Goal: Information Seeking & Learning: Learn about a topic

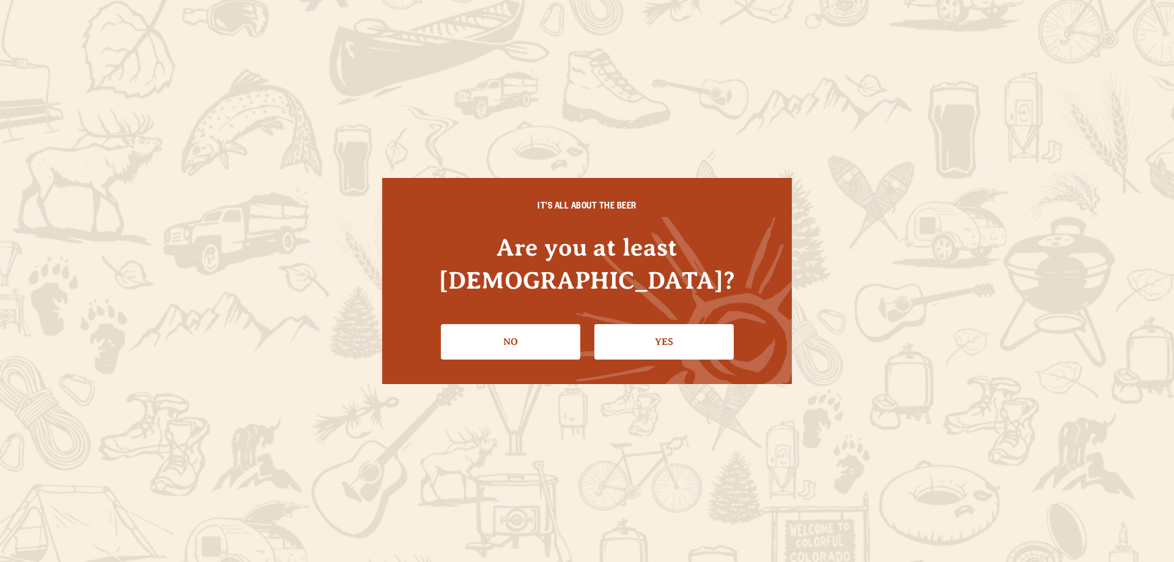
click at [712, 324] on link "Yes" at bounding box center [664, 341] width 139 height 35
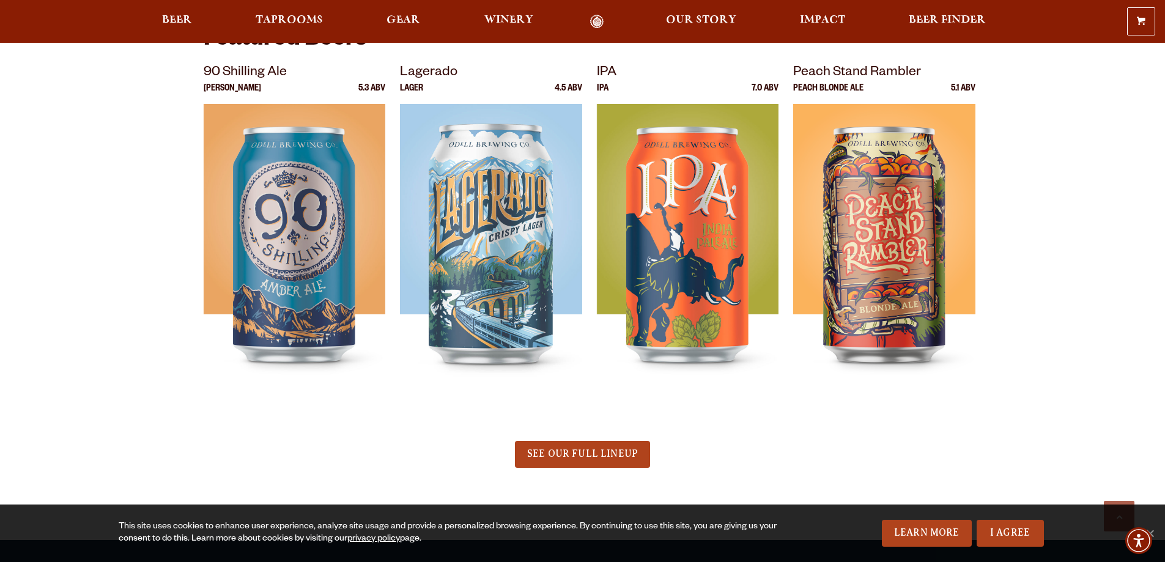
scroll to position [428, 0]
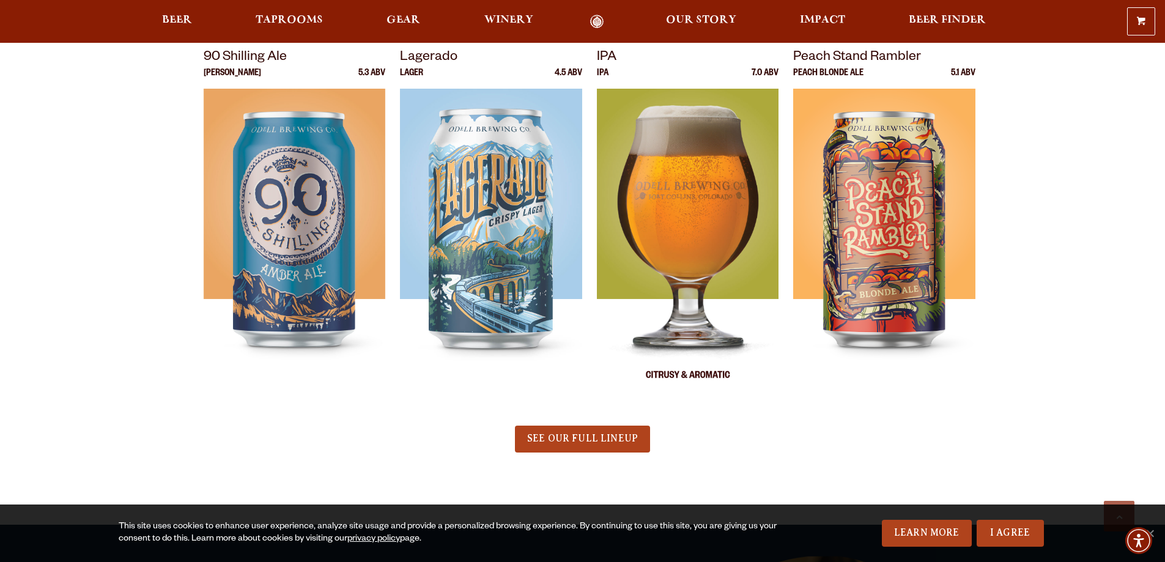
click at [745, 230] on img at bounding box center [688, 242] width 182 height 306
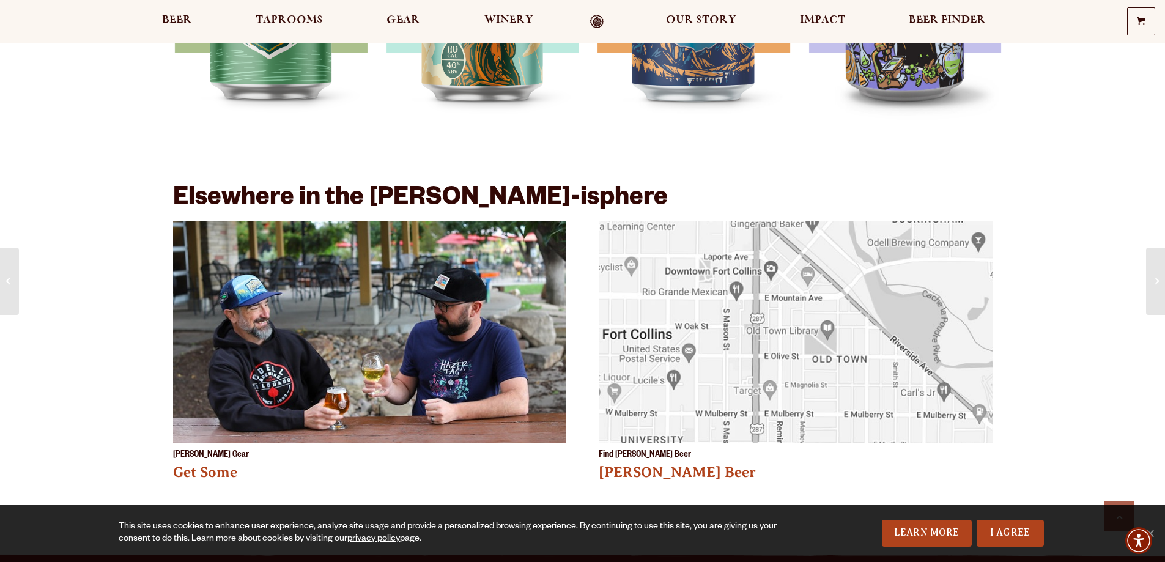
scroll to position [1957, 0]
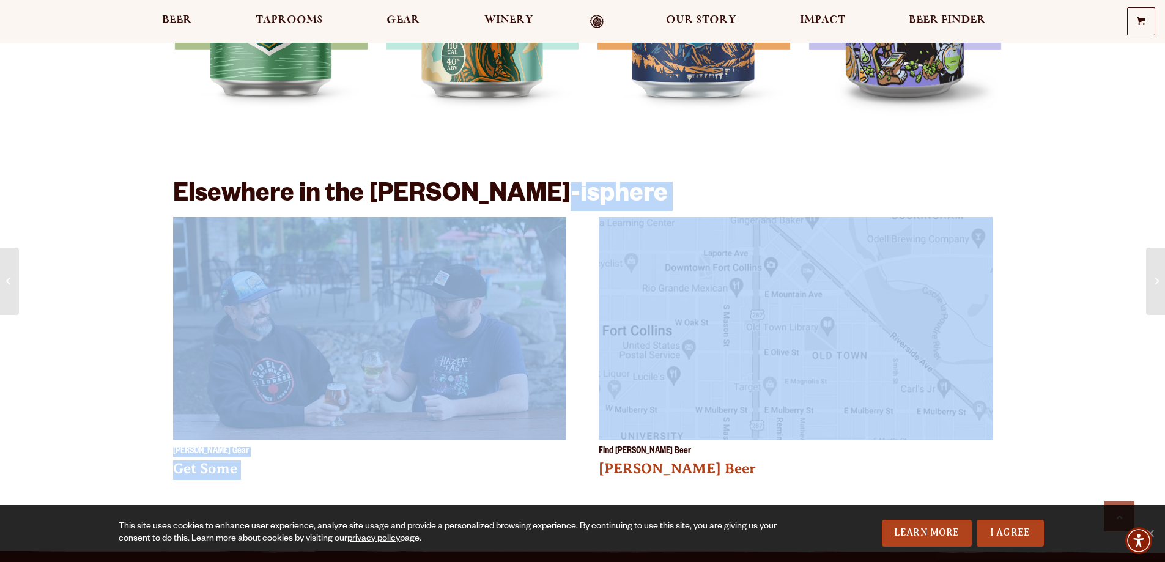
drag, startPoint x: 618, startPoint y: 184, endPoint x: 1021, endPoint y: 305, distance: 421.1
click at [1020, 304] on section "Elsewhere in the Odell-isphere Odell Gear Get Some Find Odell Beer Odell Beer" at bounding box center [582, 354] width 1165 height 360
click at [1037, 343] on section "Elsewhere in the Odell-isphere Odell Gear Get Some Find Odell Beer Odell Beer" at bounding box center [582, 354] width 1165 height 360
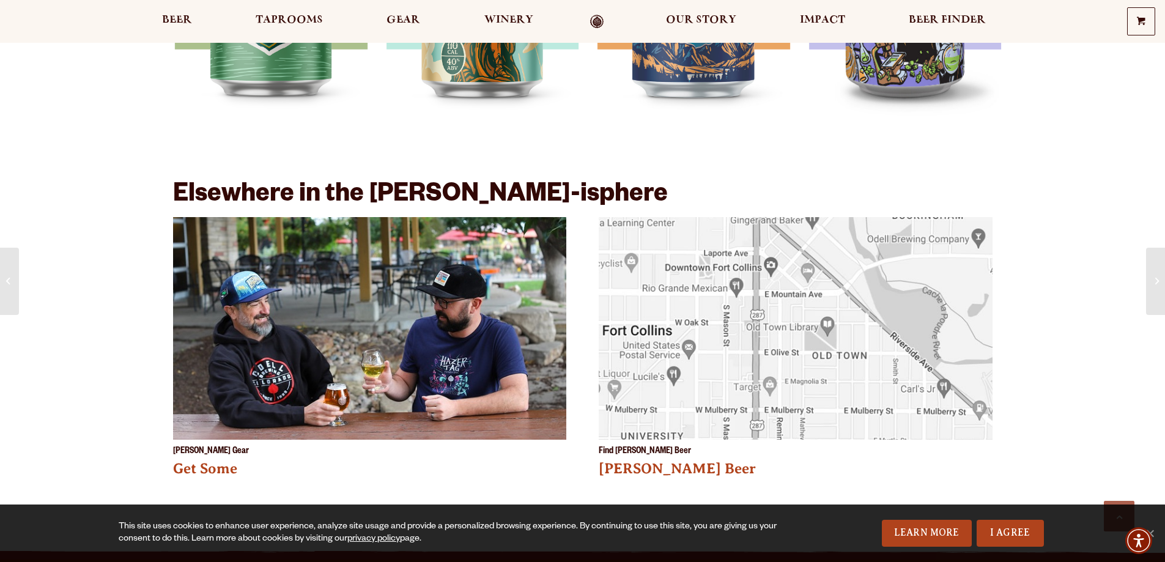
click at [1037, 343] on section "Elsewhere in the Odell-isphere Odell Gear Get Some Find Odell Beer Odell Beer" at bounding box center [582, 354] width 1165 height 360
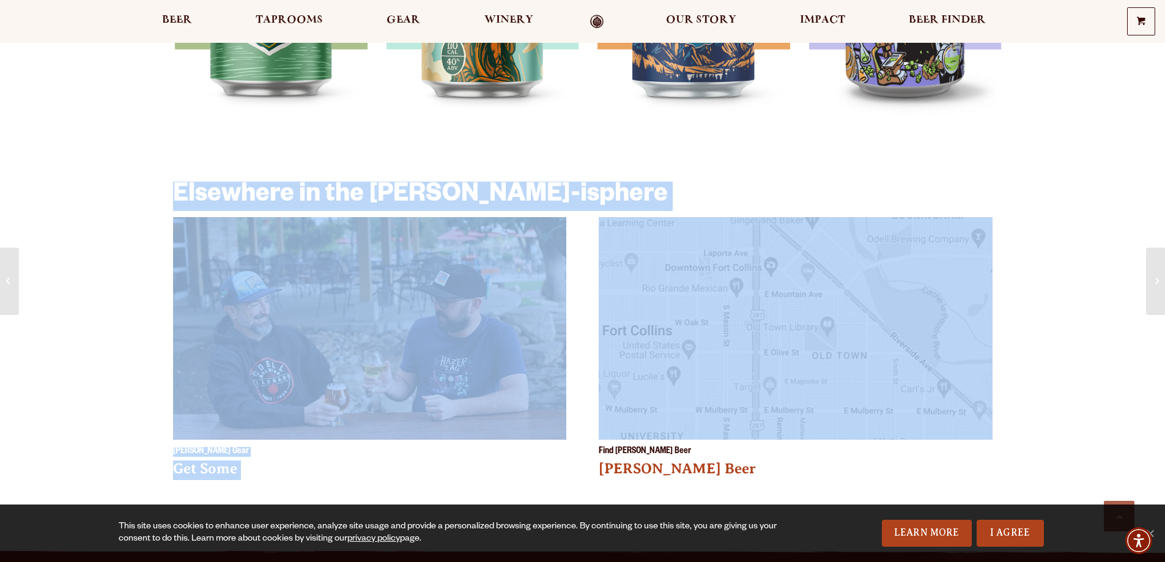
drag, startPoint x: 1037, startPoint y: 343, endPoint x: 339, endPoint y: 157, distance: 722.7
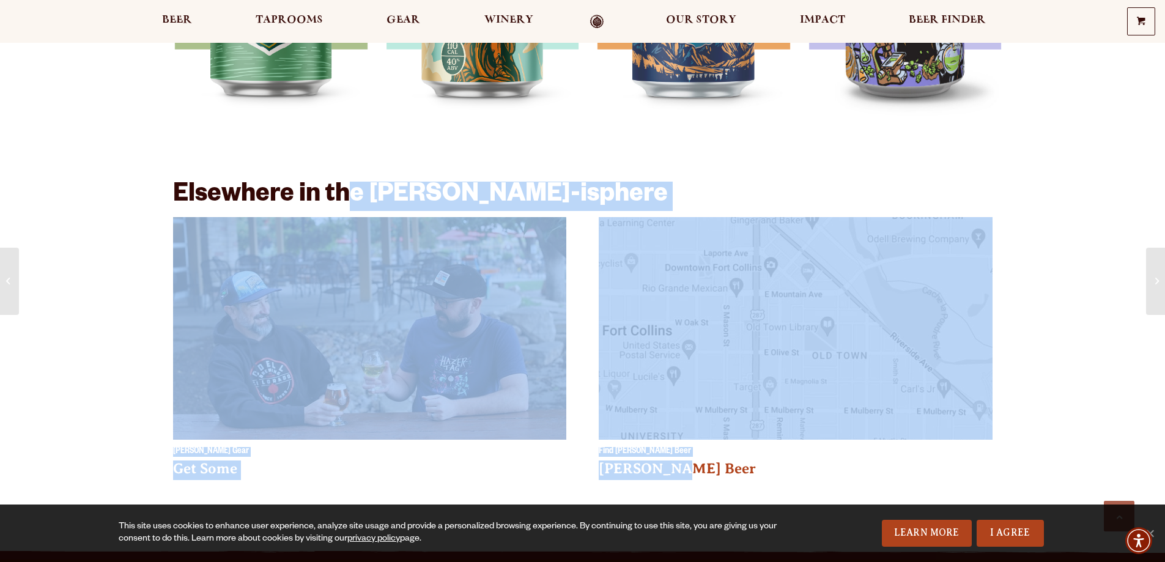
drag, startPoint x: 352, startPoint y: 139, endPoint x: 1042, endPoint y: 454, distance: 759.0
click at [1042, 450] on section "Elsewhere in the Odell-isphere Odell Gear Get Some Find Odell Beer Odell Beer" at bounding box center [582, 354] width 1165 height 360
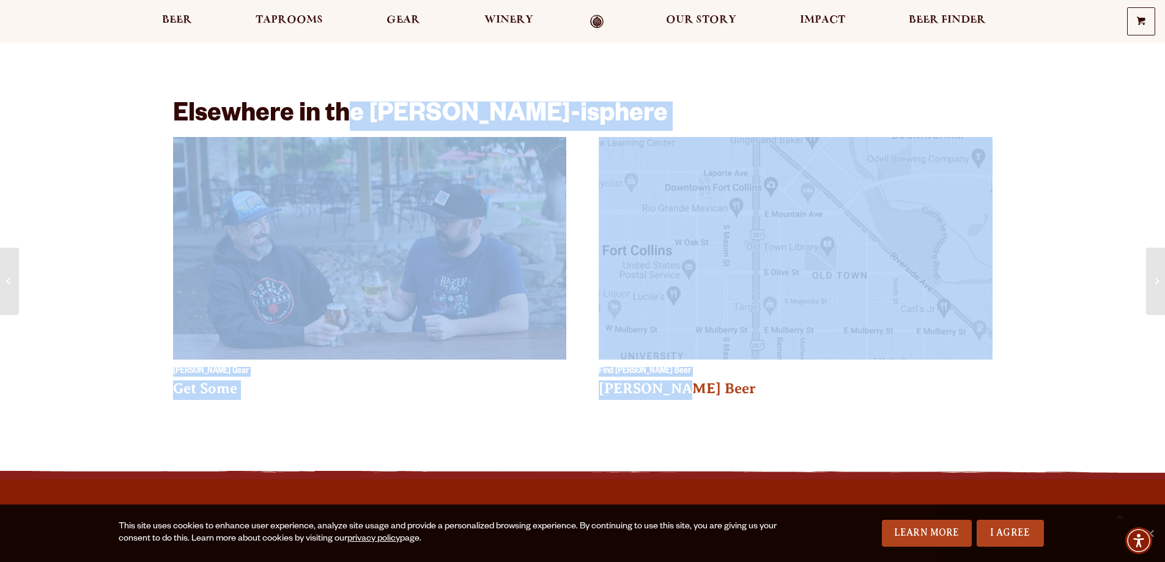
scroll to position [1959, 0]
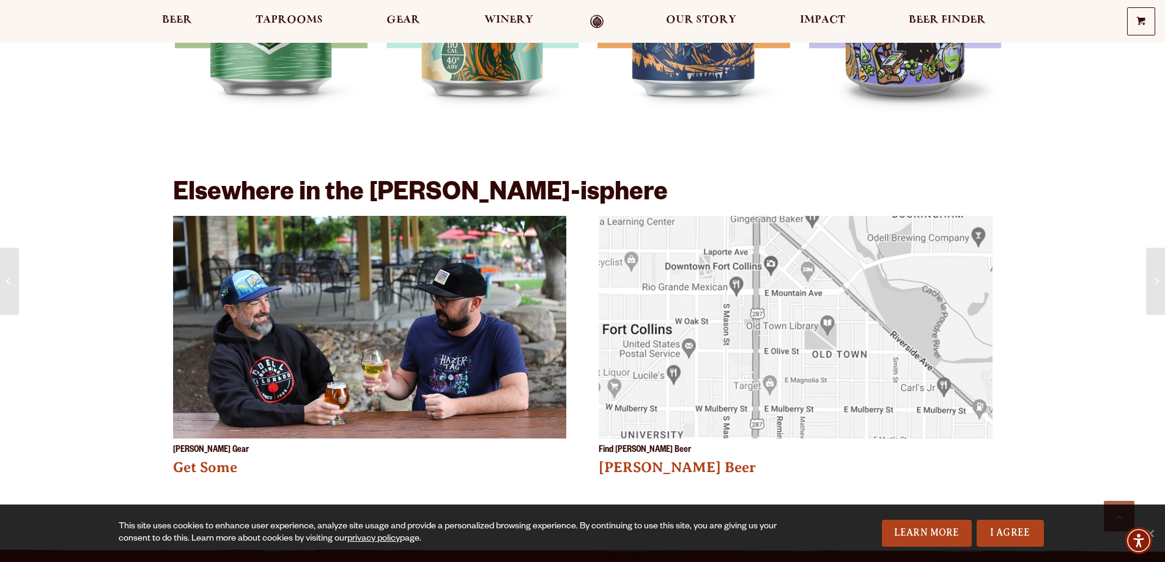
click at [189, 187] on h2 "Elsewhere in the [PERSON_NAME]-isphere" at bounding box center [583, 194] width 820 height 29
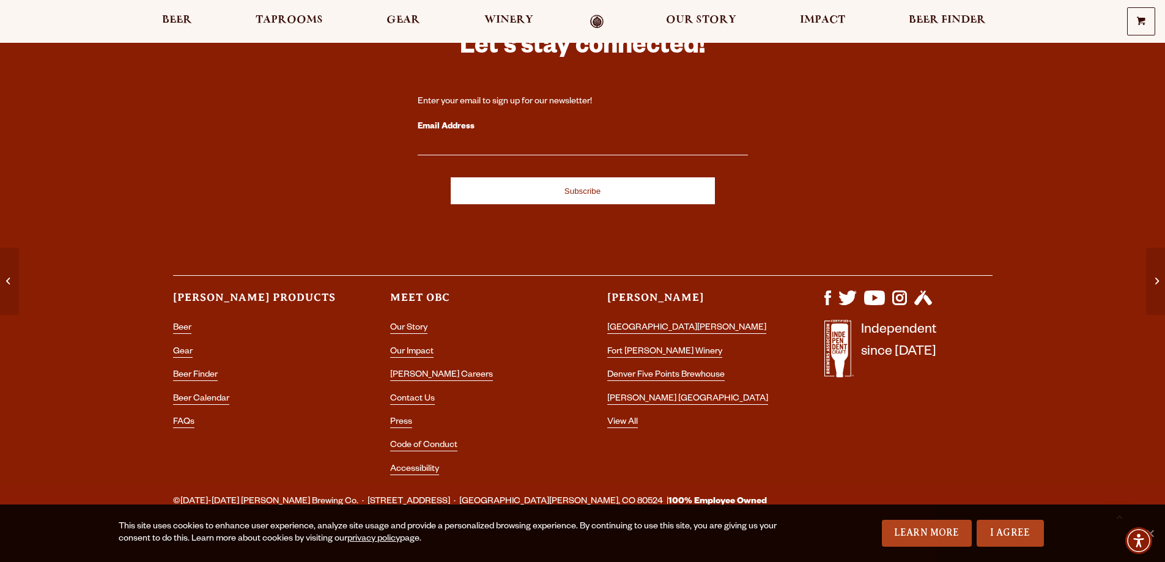
scroll to position [2570, 0]
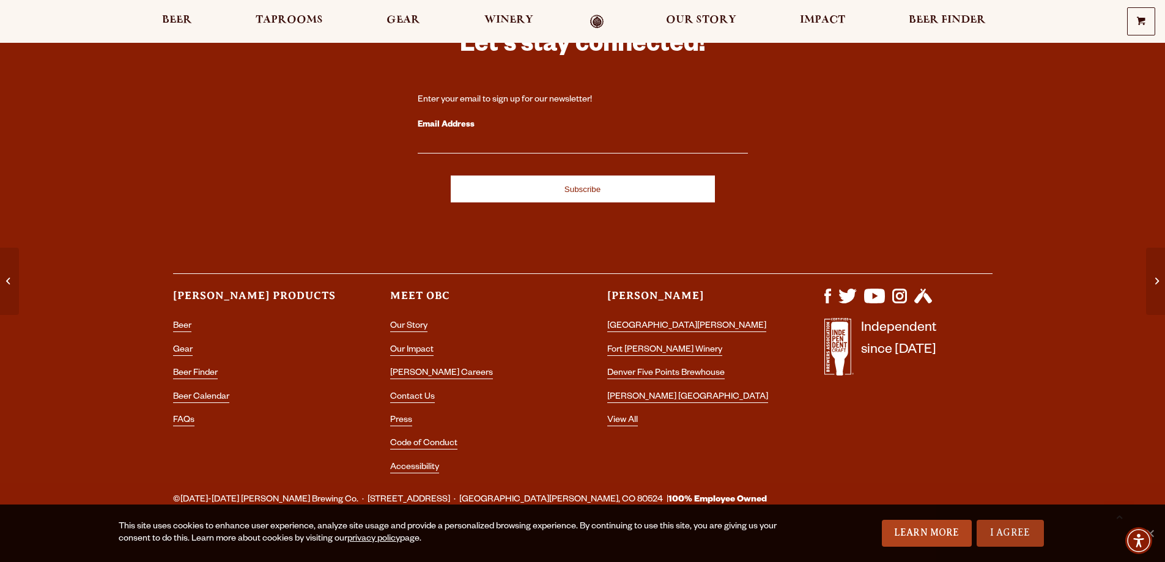
click at [1029, 538] on link "I Agree" at bounding box center [1010, 533] width 67 height 27
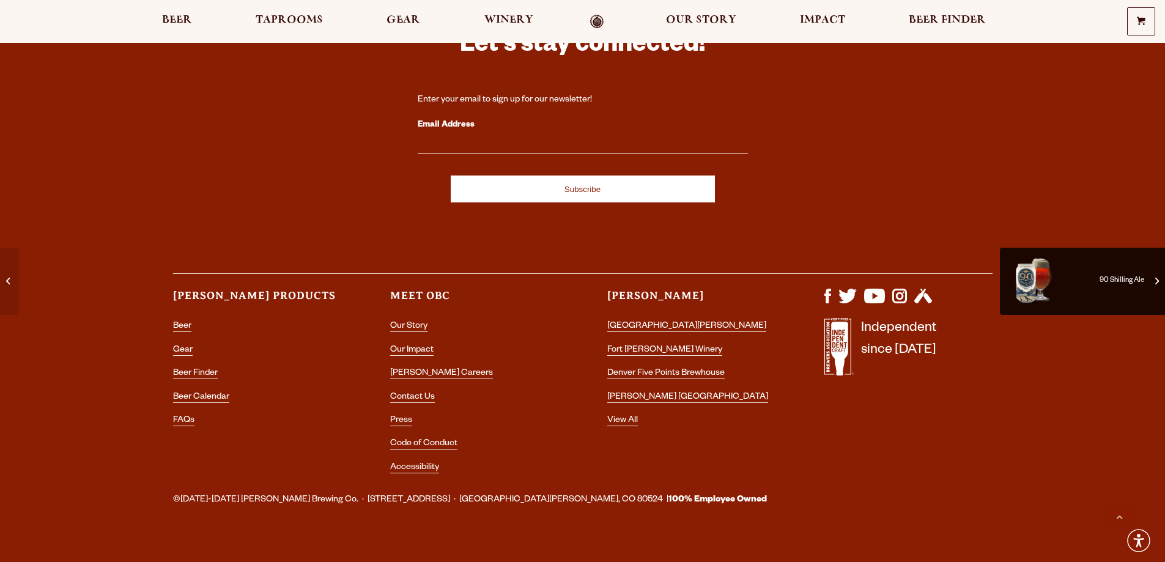
click at [1157, 288] on span at bounding box center [1157, 281] width 4 height 13
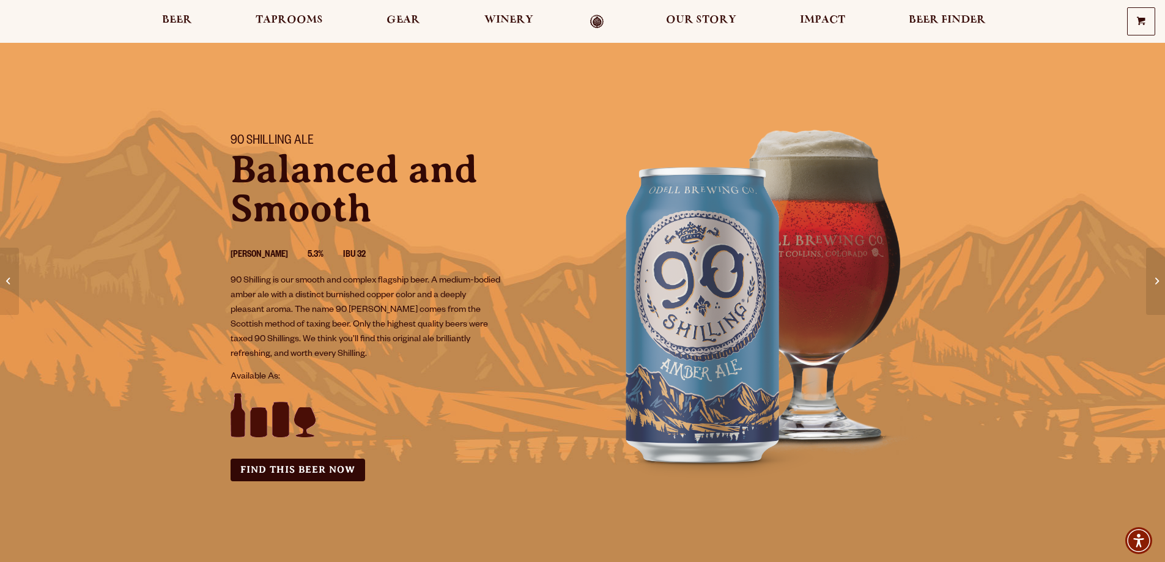
scroll to position [367, 0]
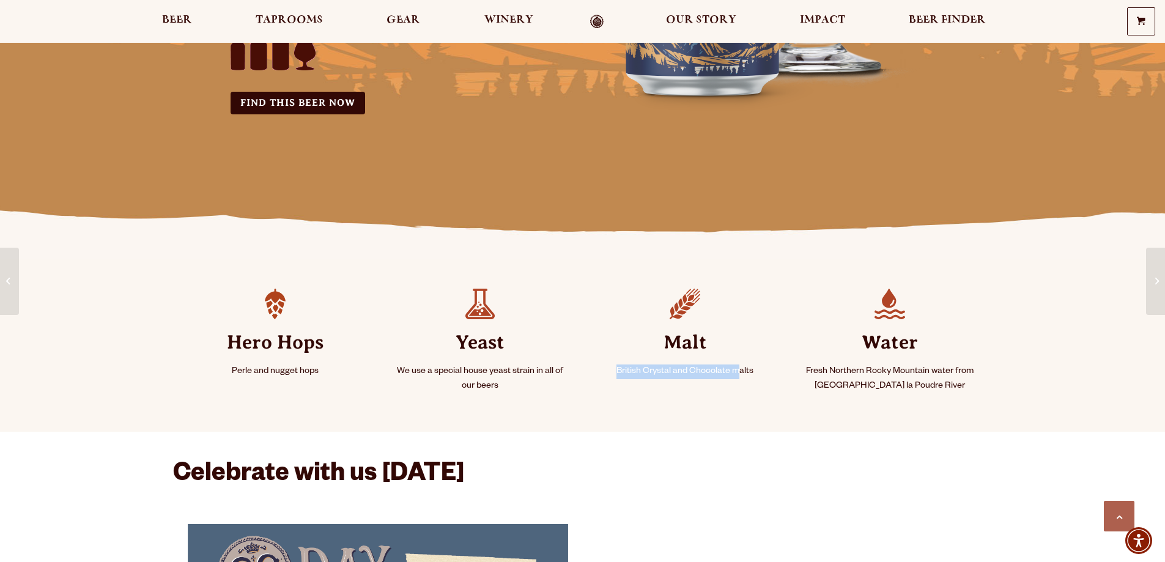
drag, startPoint x: 618, startPoint y: 367, endPoint x: 736, endPoint y: 380, distance: 119.4
click at [736, 380] on li "Malt British Crystal and Chocolate malts" at bounding box center [685, 345] width 205 height 143
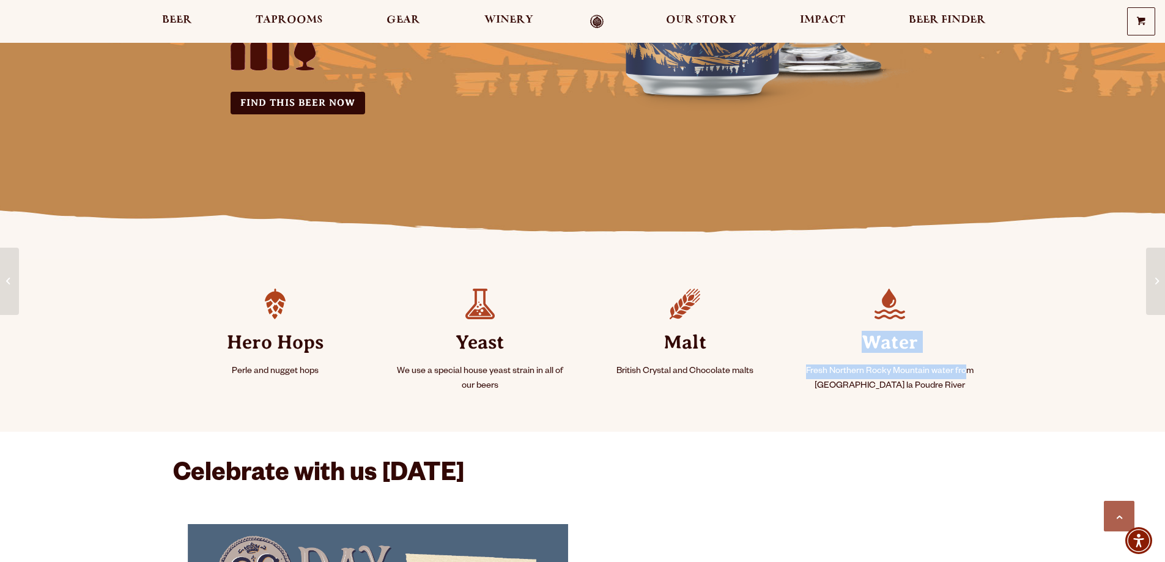
drag, startPoint x: 801, startPoint y: 363, endPoint x: 971, endPoint y: 387, distance: 171.7
click at [965, 371] on li "Water Fresh Northern Rocky Mountain water from [GEOGRAPHIC_DATA] la Poudre River" at bounding box center [890, 345] width 205 height 143
click at [974, 389] on p "Fresh Northern Rocky Mountain water from [GEOGRAPHIC_DATA] la Poudre River" at bounding box center [891, 379] width 176 height 29
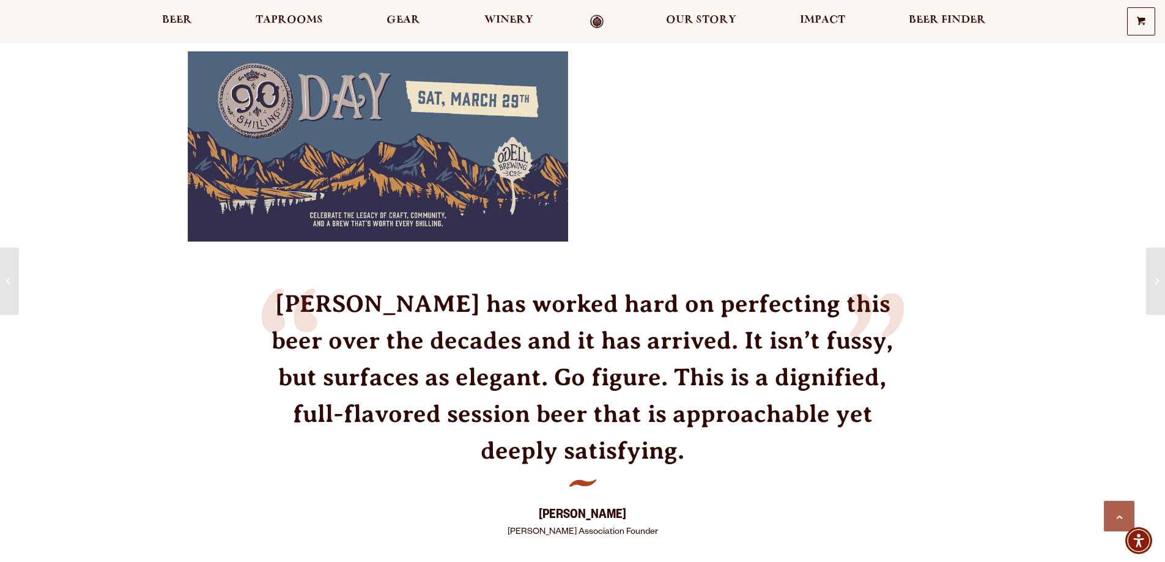
scroll to position [795, 0]
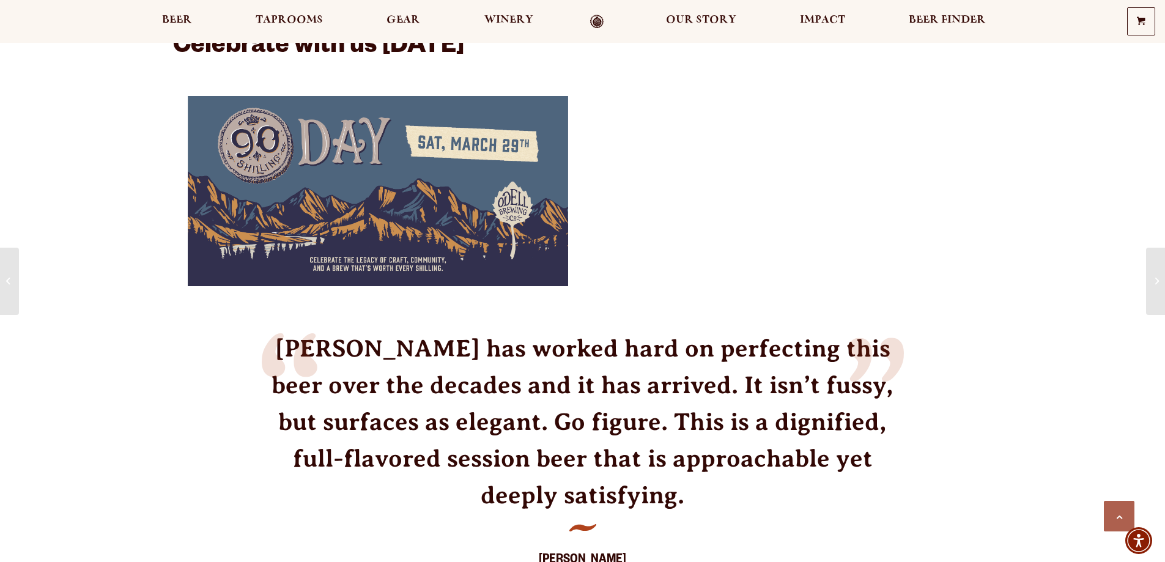
drag, startPoint x: 533, startPoint y: 514, endPoint x: 691, endPoint y: 523, distance: 158.1
click at [691, 523] on footer "[PERSON_NAME] Association Founder" at bounding box center [583, 554] width 642 height 66
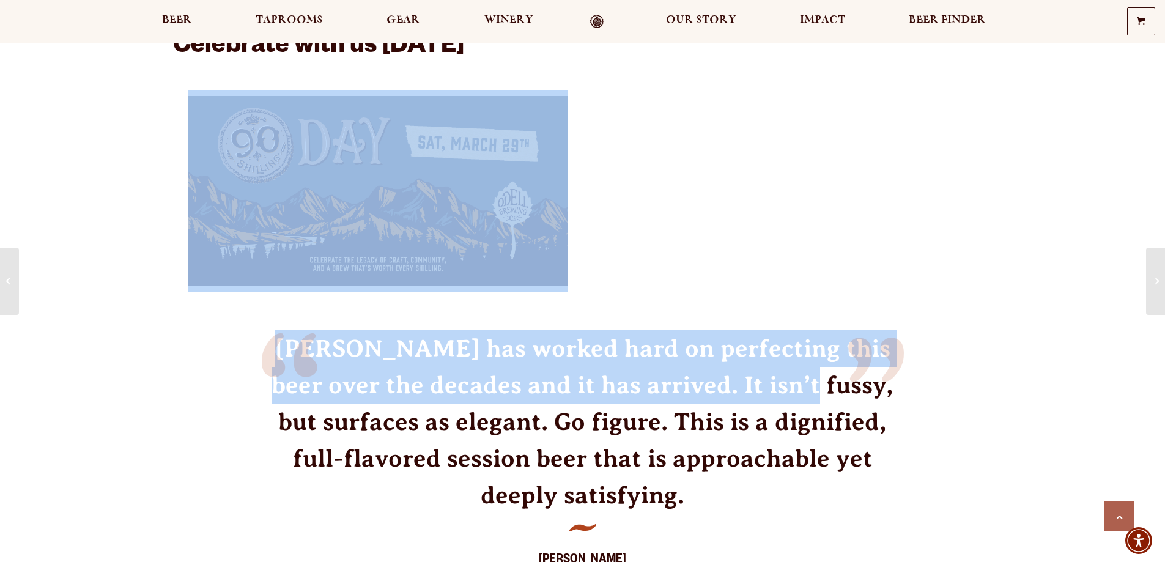
drag, startPoint x: 75, startPoint y: 152, endPoint x: 738, endPoint y: 370, distance: 698.7
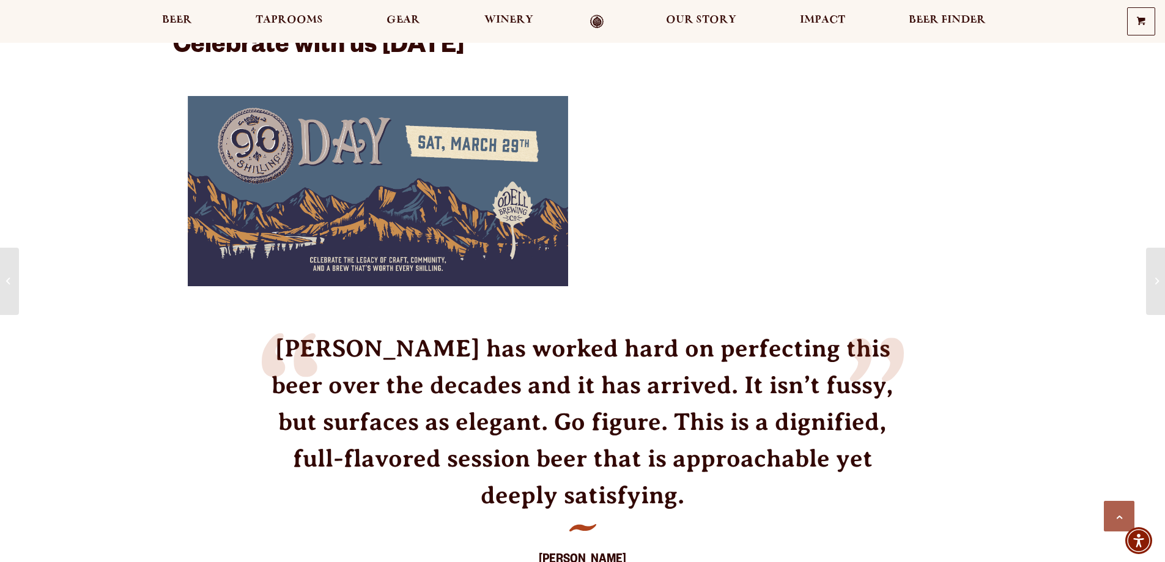
click at [751, 373] on p "[PERSON_NAME] has worked hard on perfecting this beer over the decades and it h…" at bounding box center [583, 422] width 642 height 184
drag, startPoint x: 751, startPoint y: 371, endPoint x: 744, endPoint y: 363, distance: 10.5
click at [750, 371] on p "[PERSON_NAME] has worked hard on perfecting this beer over the decades and it h…" at bounding box center [583, 422] width 642 height 184
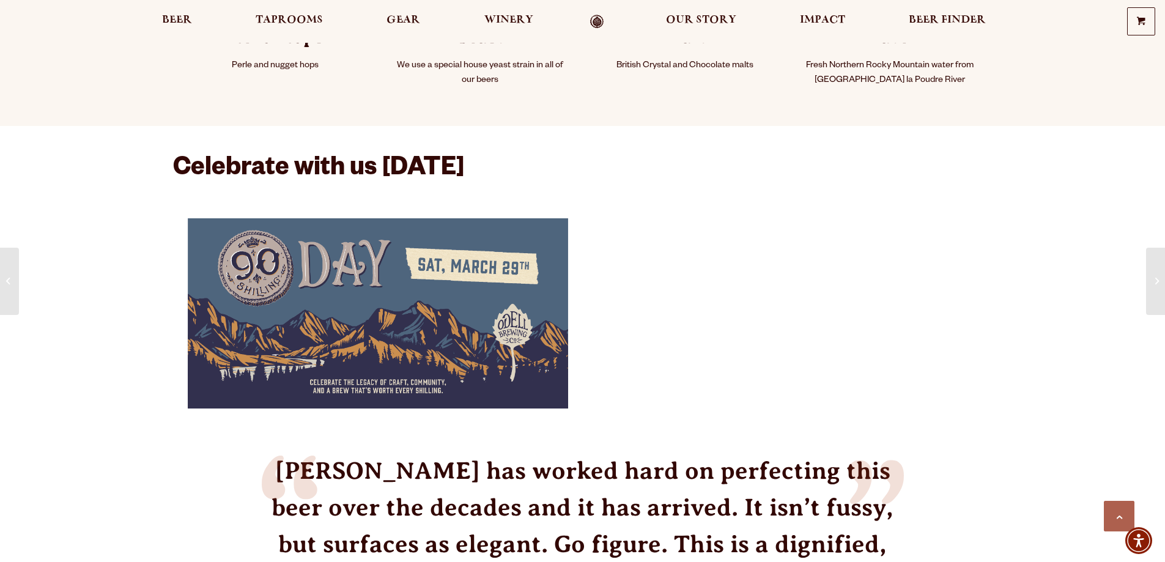
scroll to position [306, 0]
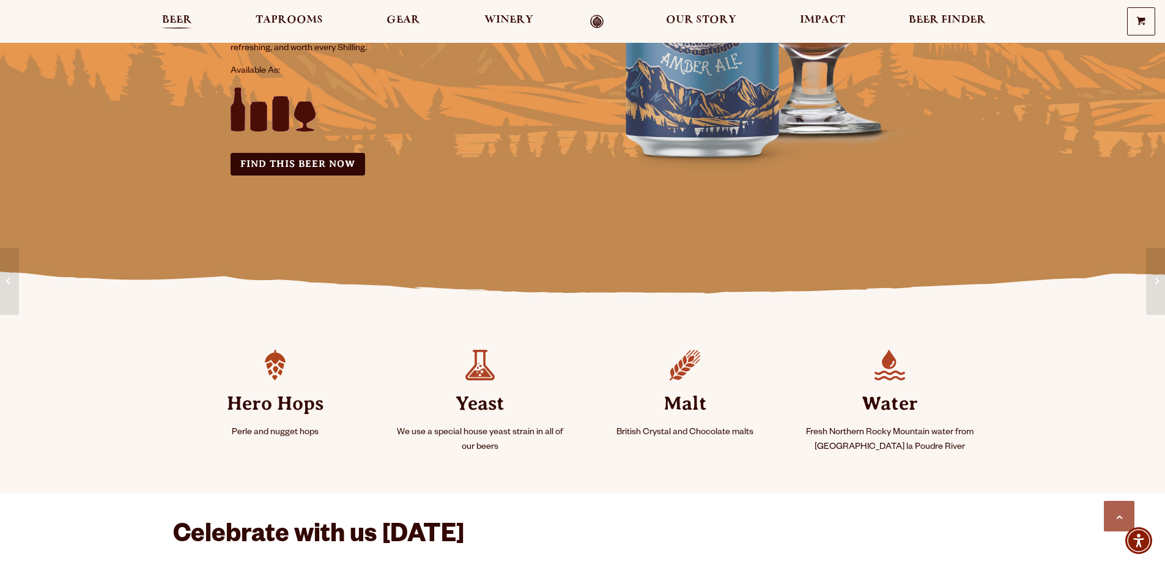
click at [180, 15] on span "Beer" at bounding box center [177, 20] width 30 height 10
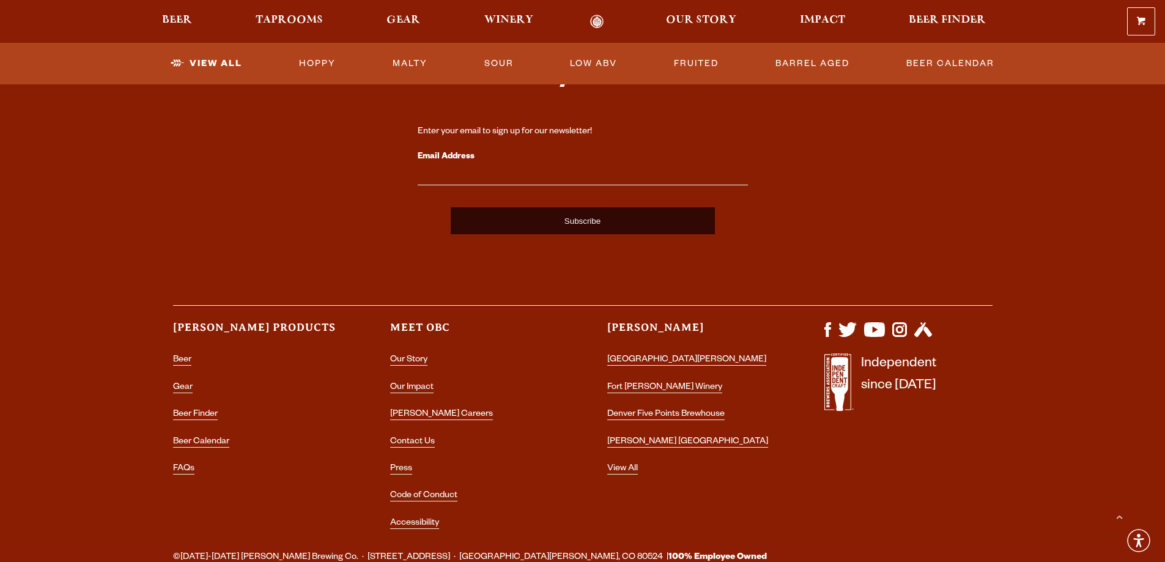
scroll to position [3079, 0]
